Goal: Information Seeking & Learning: Find specific fact

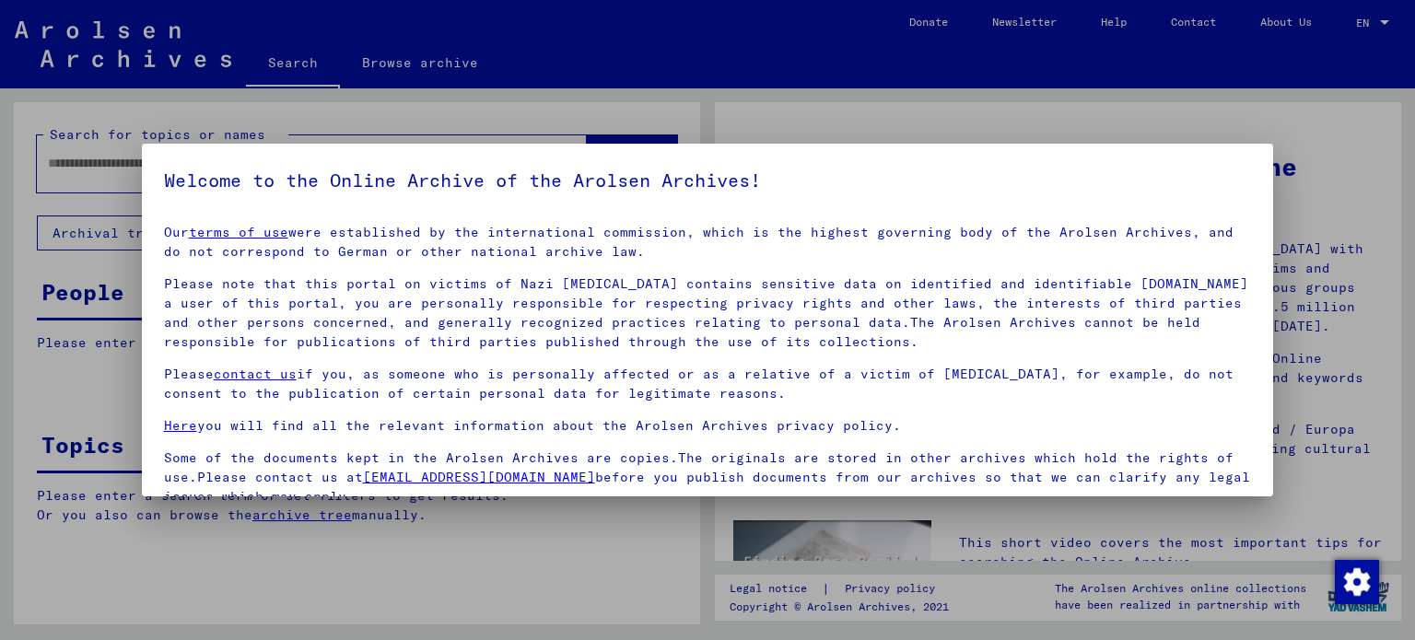
scroll to position [156, 0]
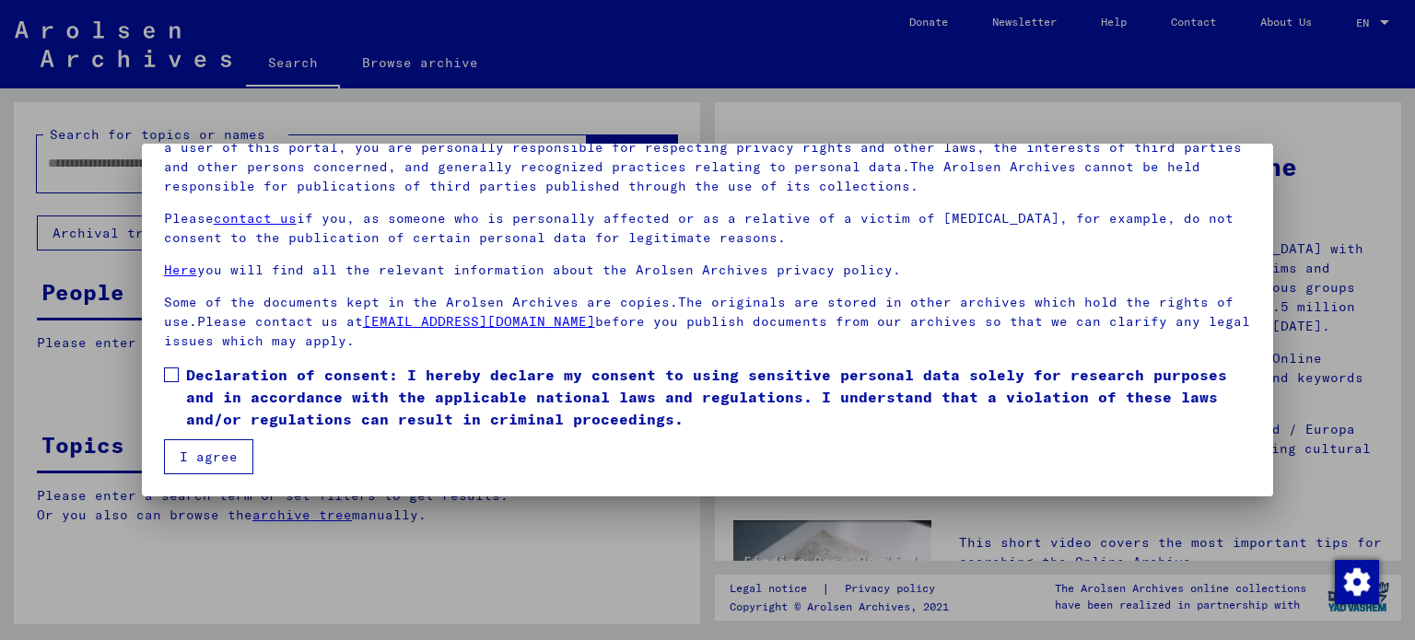
click at [173, 380] on span at bounding box center [171, 375] width 15 height 15
click at [217, 456] on button "I agree" at bounding box center [208, 457] width 89 height 35
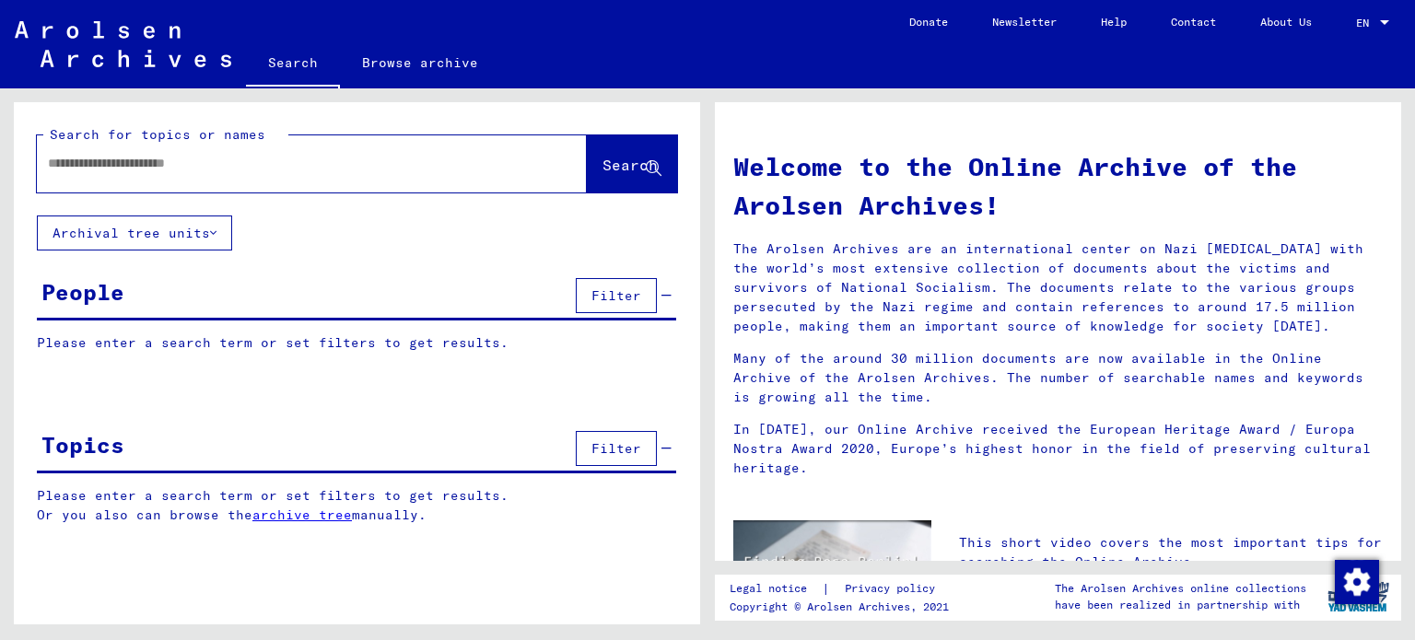
click at [184, 165] on input "text" at bounding box center [290, 163] width 484 height 19
type input "**********"
click at [616, 166] on span "Search" at bounding box center [630, 165] width 55 height 18
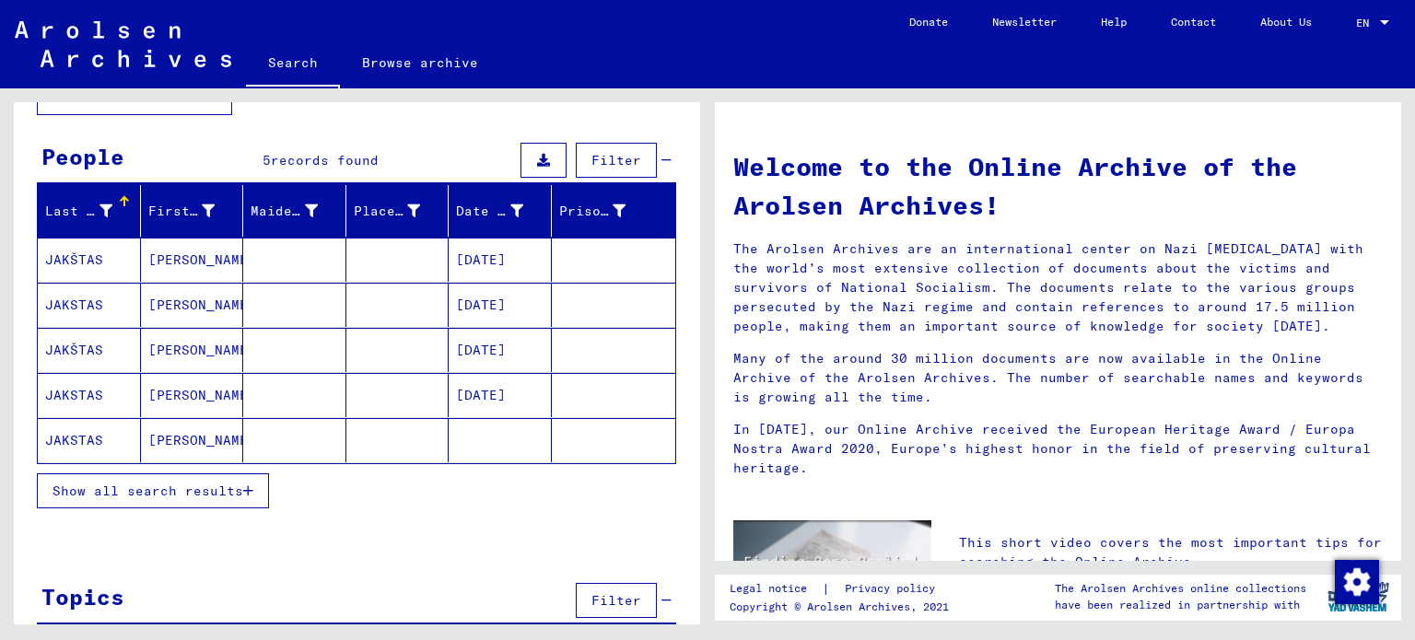
scroll to position [166, 0]
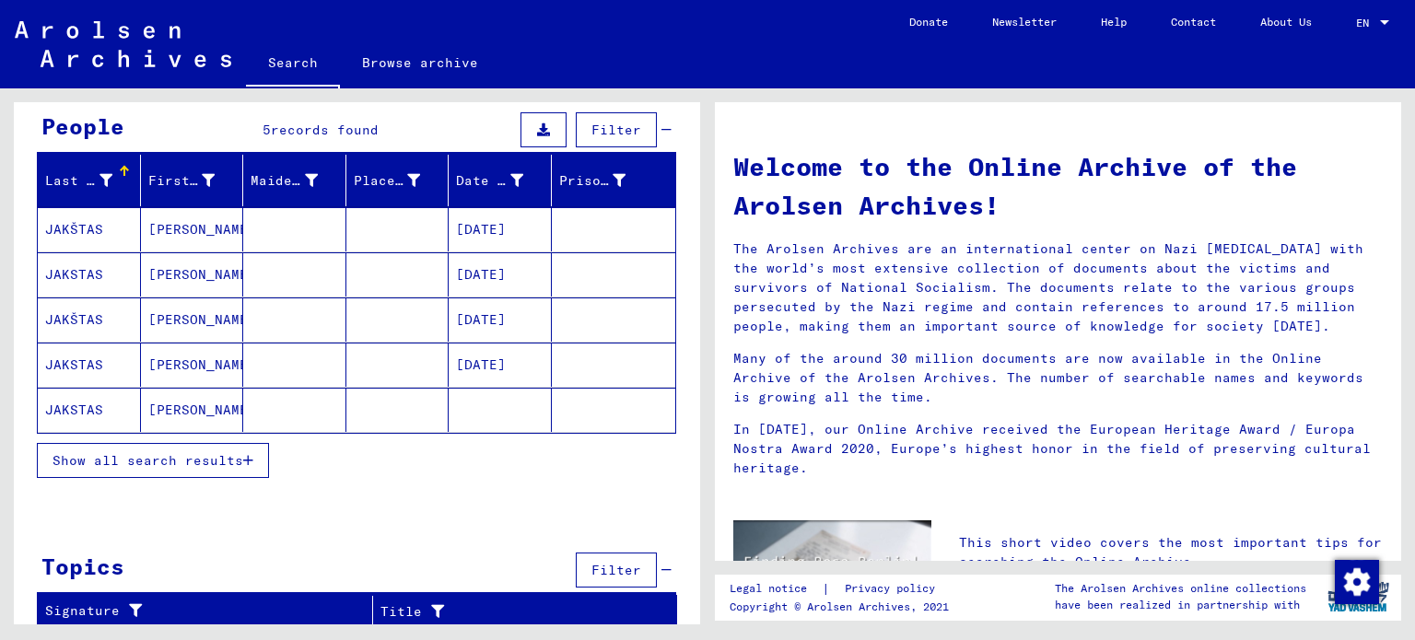
click at [169, 460] on span "Show all search results" at bounding box center [148, 460] width 191 height 17
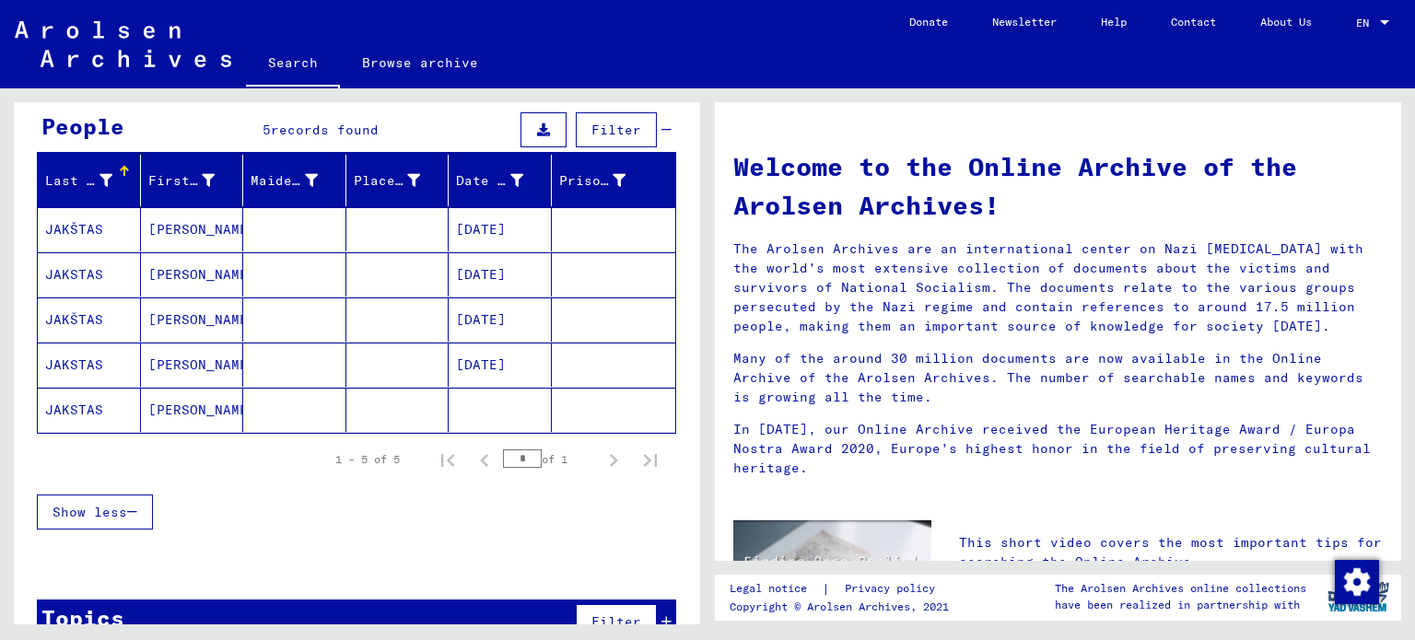
click at [186, 229] on mat-cell "[PERSON_NAME]" at bounding box center [192, 229] width 103 height 44
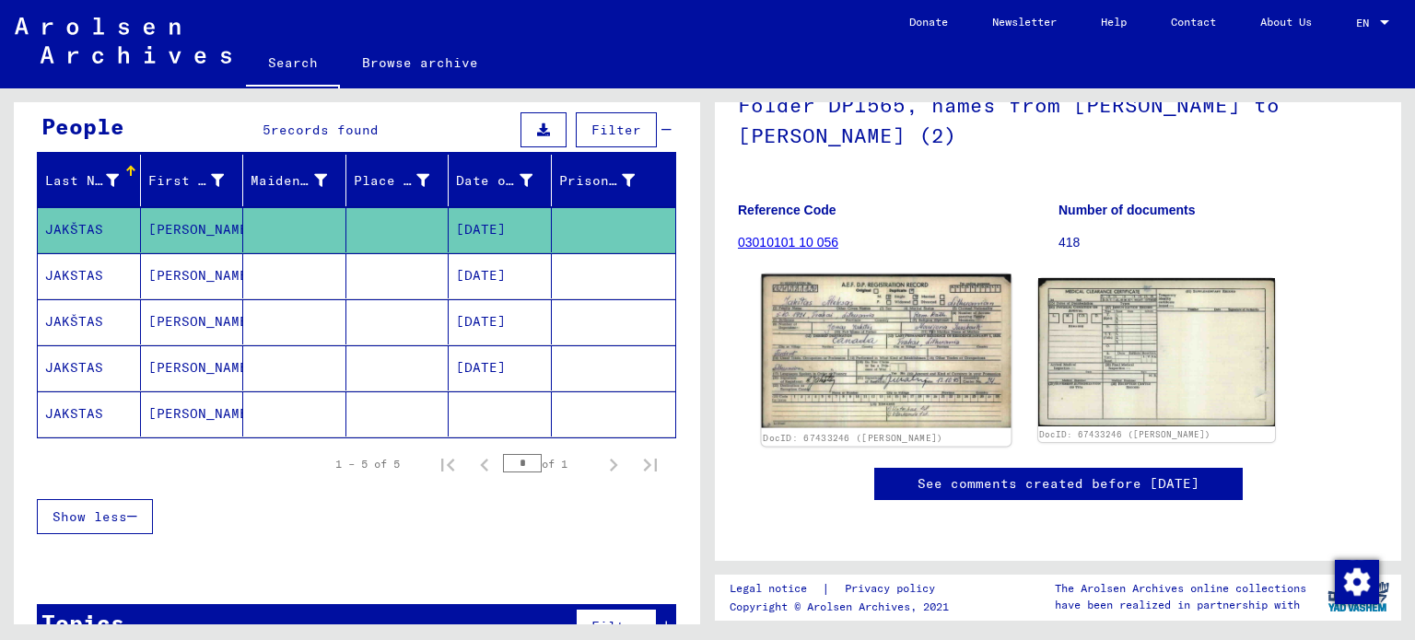
click at [821, 275] on img at bounding box center [886, 352] width 249 height 154
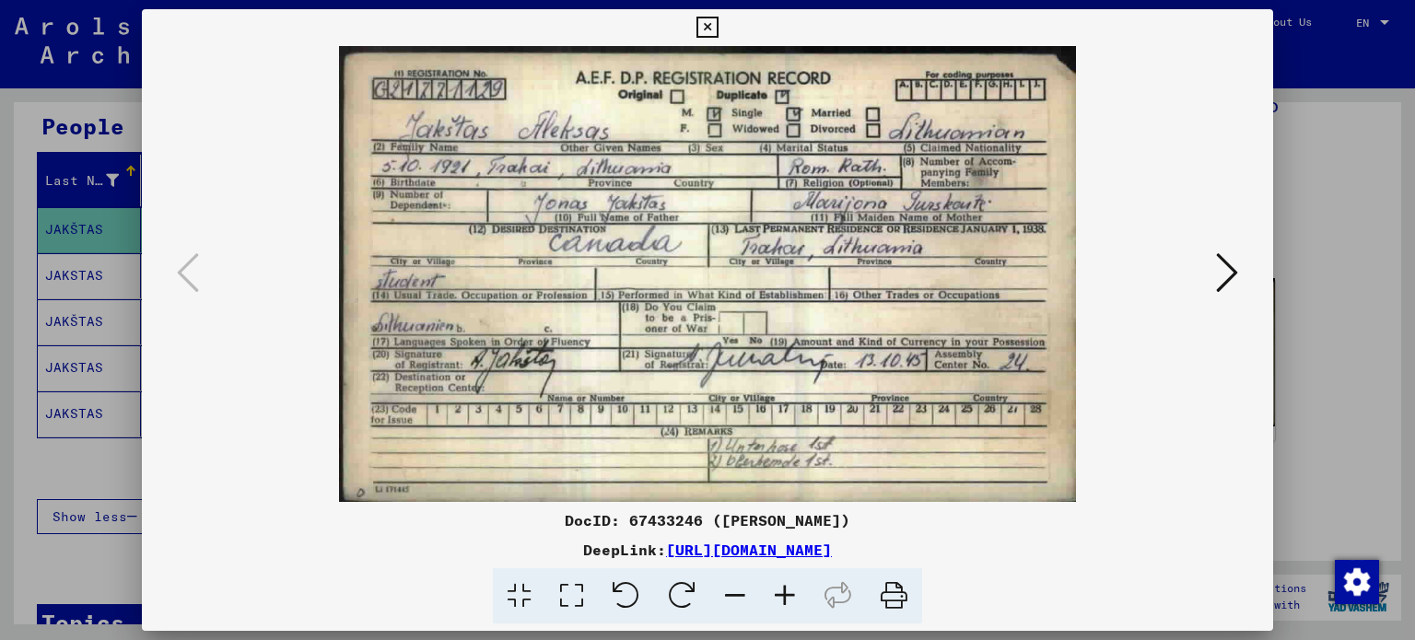
click at [1220, 286] on icon at bounding box center [1227, 273] width 22 height 44
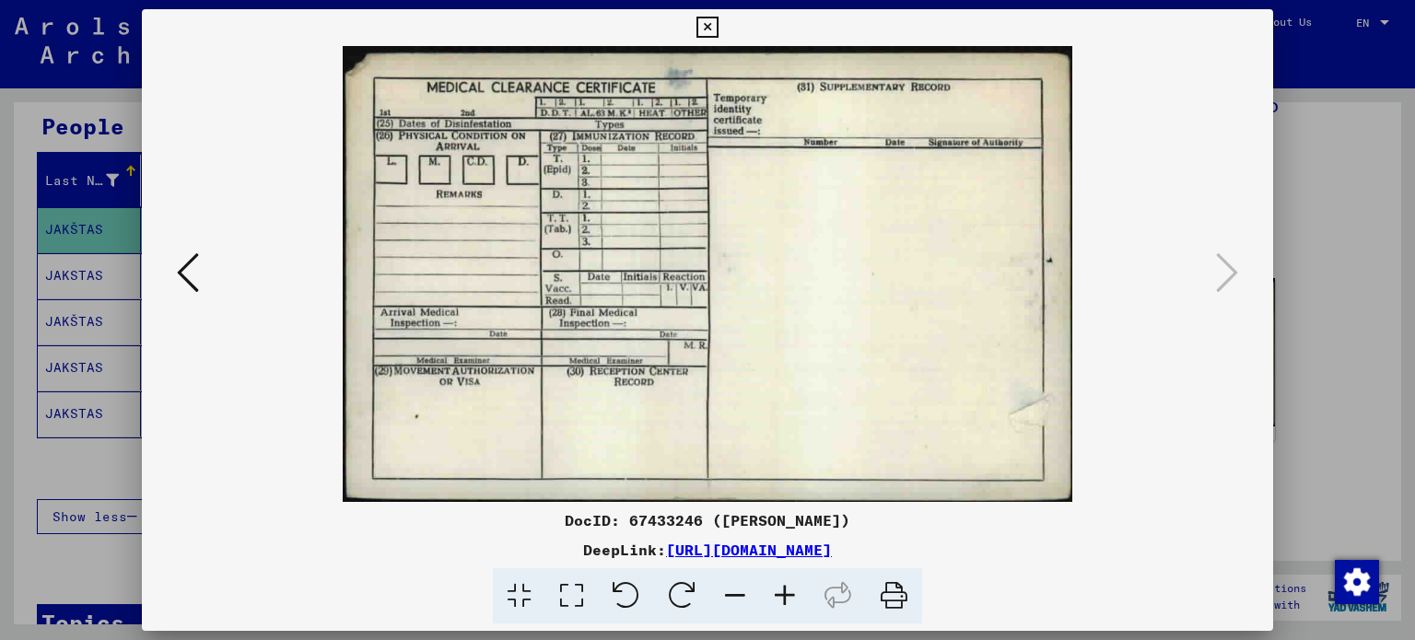
click at [185, 279] on icon at bounding box center [188, 273] width 22 height 44
